Goal: Find specific page/section: Find specific page/section

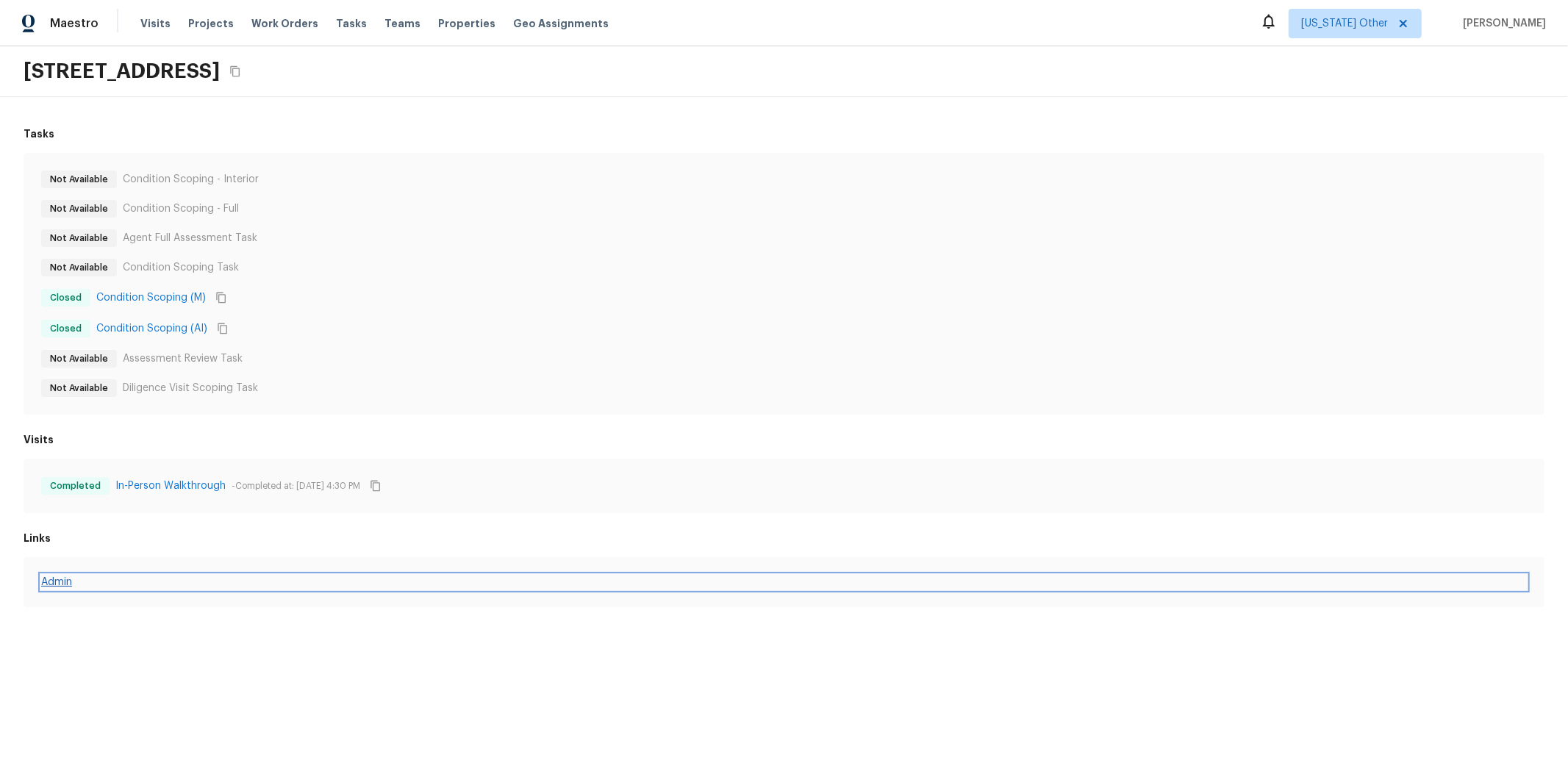
click at [75, 584] on link "Admin" at bounding box center [784, 582] width 1486 height 14
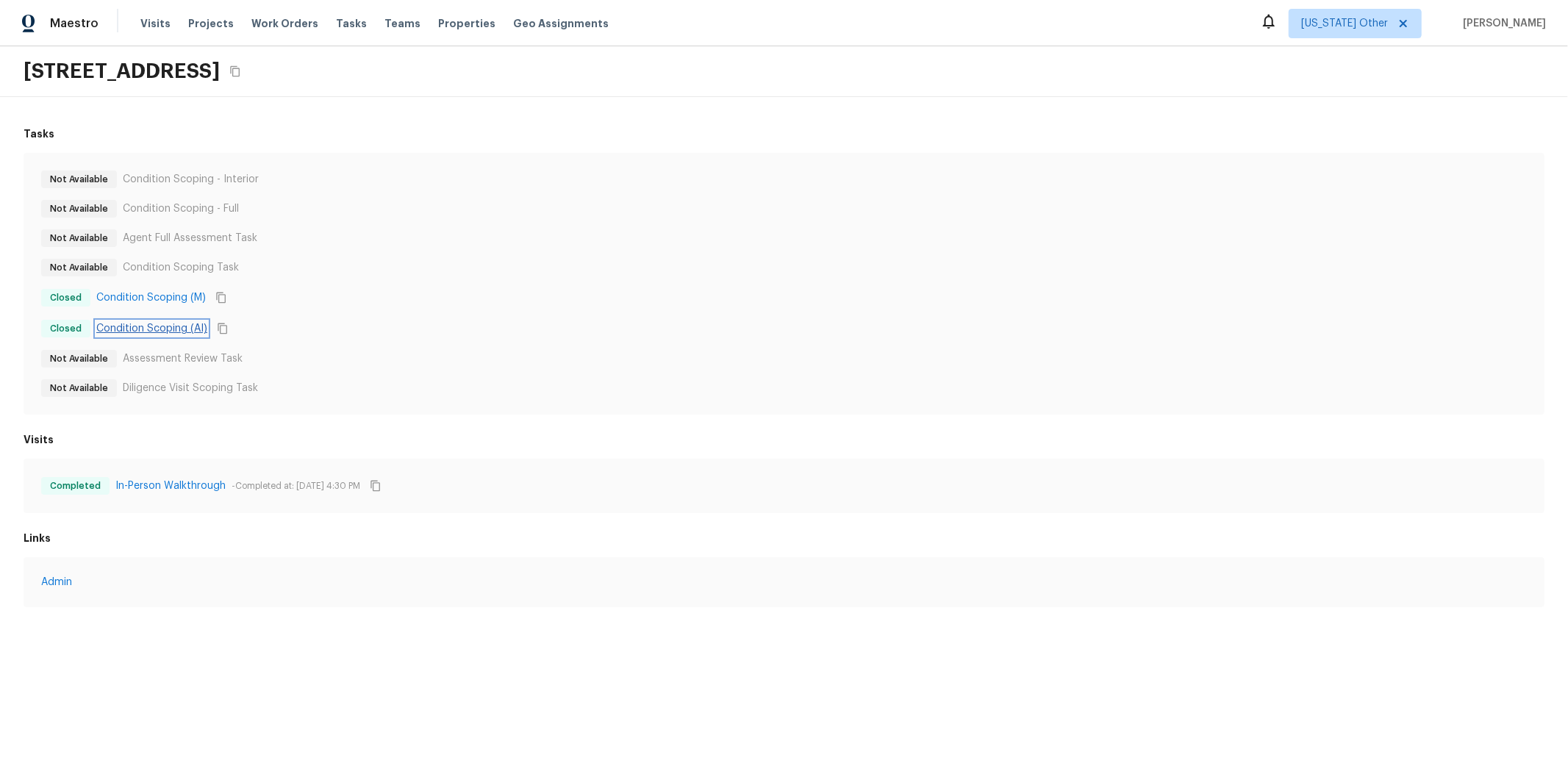
click at [178, 322] on link "Condition Scoping (AI)" at bounding box center [152, 329] width 111 height 14
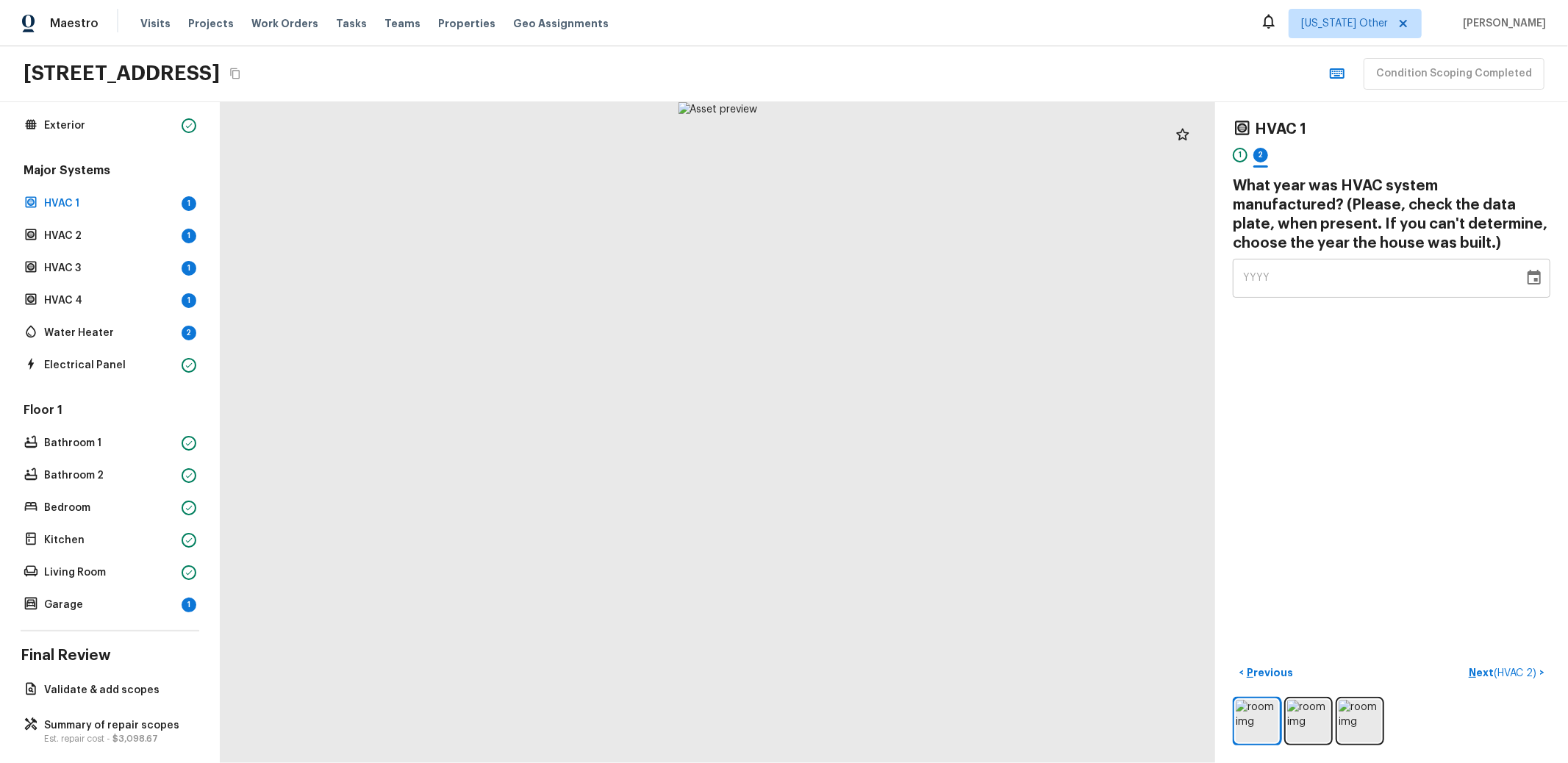
scroll to position [104, 0]
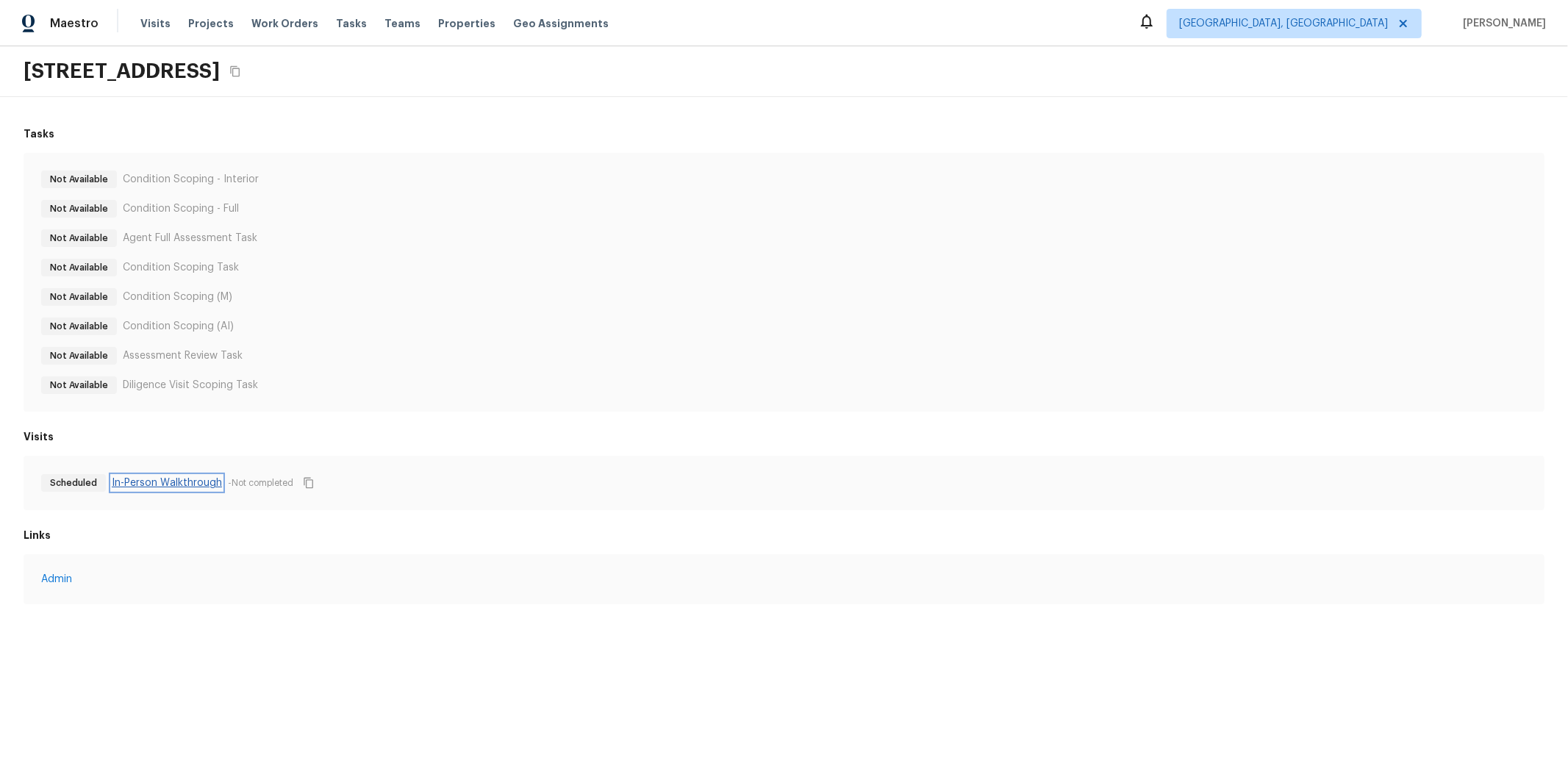
click at [198, 481] on link "In-Person Walkthrough" at bounding box center [167, 482] width 110 height 14
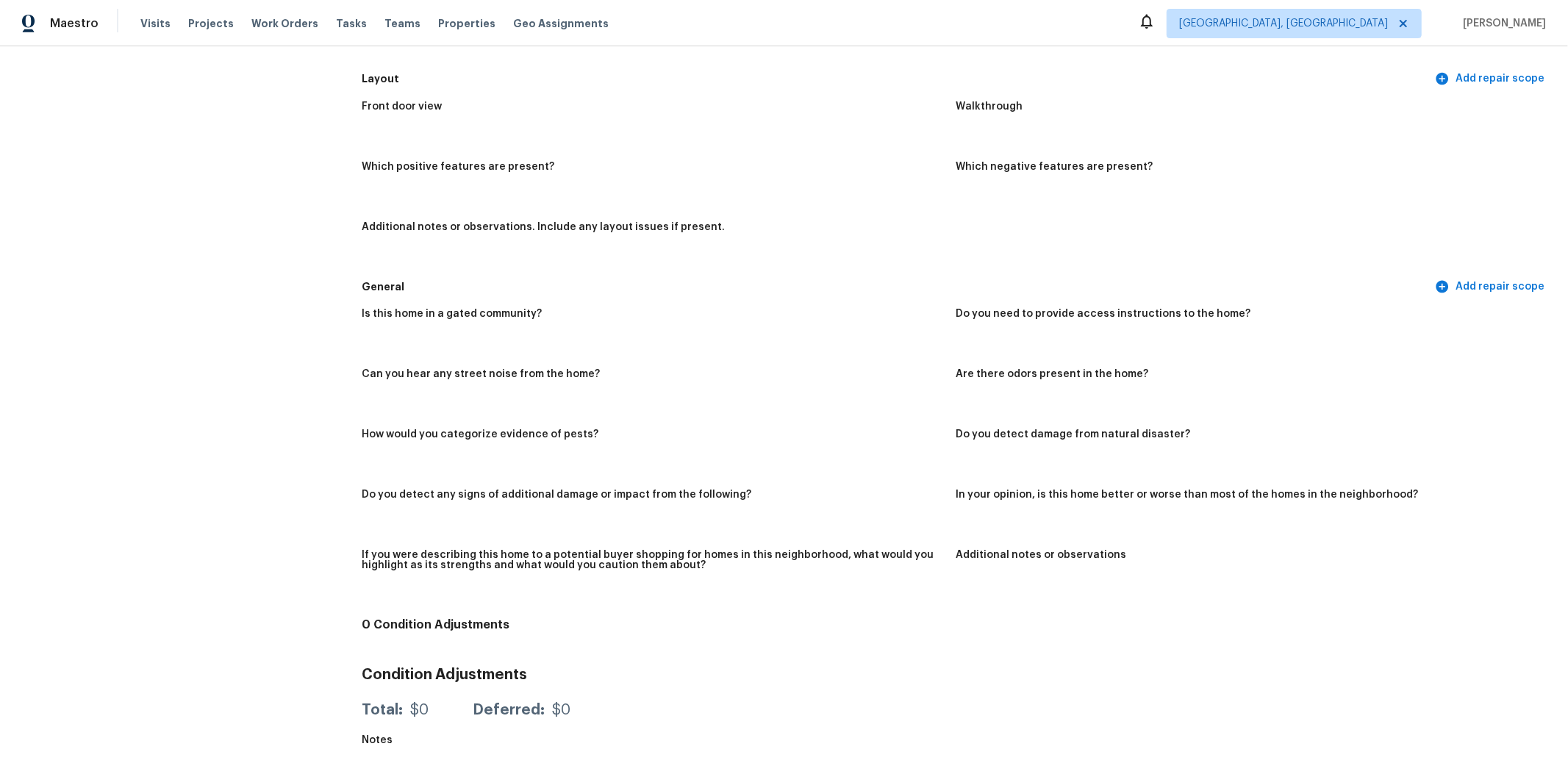
scroll to position [6340, 0]
